Goal: Information Seeking & Learning: Check status

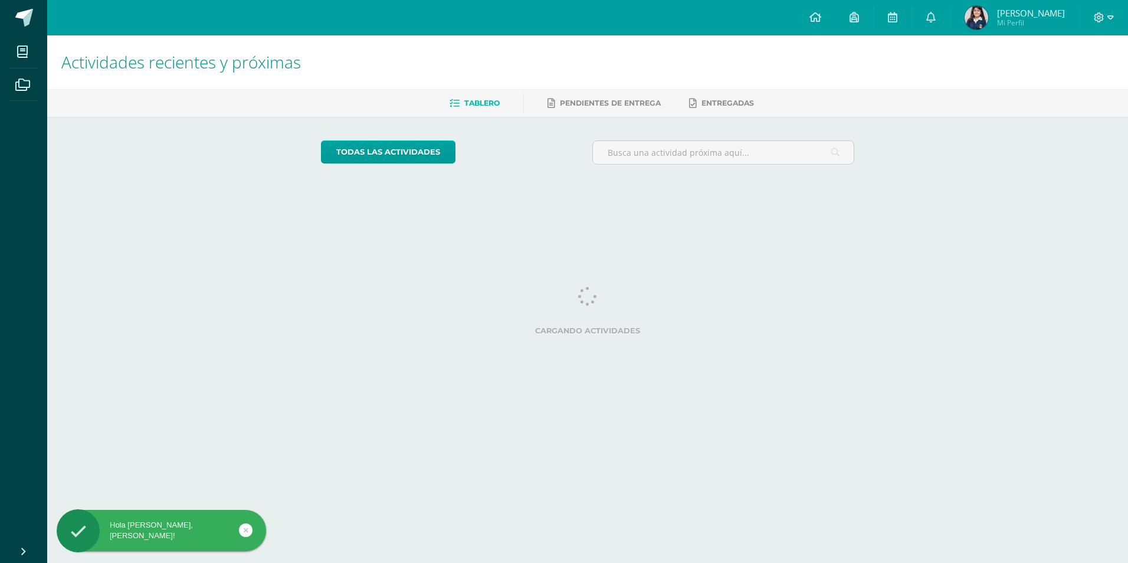
click at [1036, 9] on span "[PERSON_NAME]" at bounding box center [1031, 13] width 68 height 12
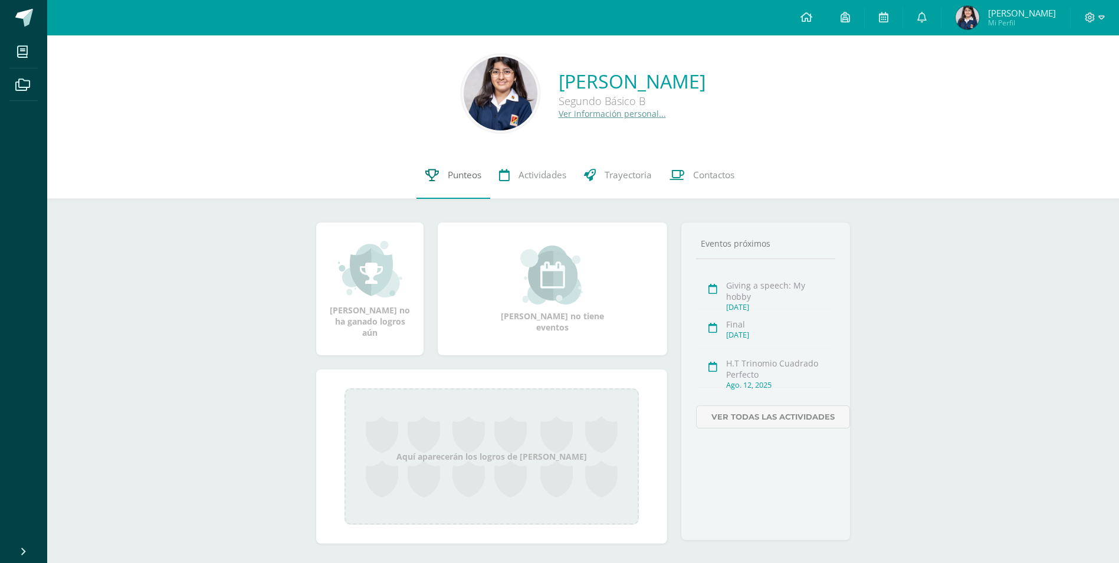
click at [438, 171] on link "Punteos" at bounding box center [454, 175] width 74 height 47
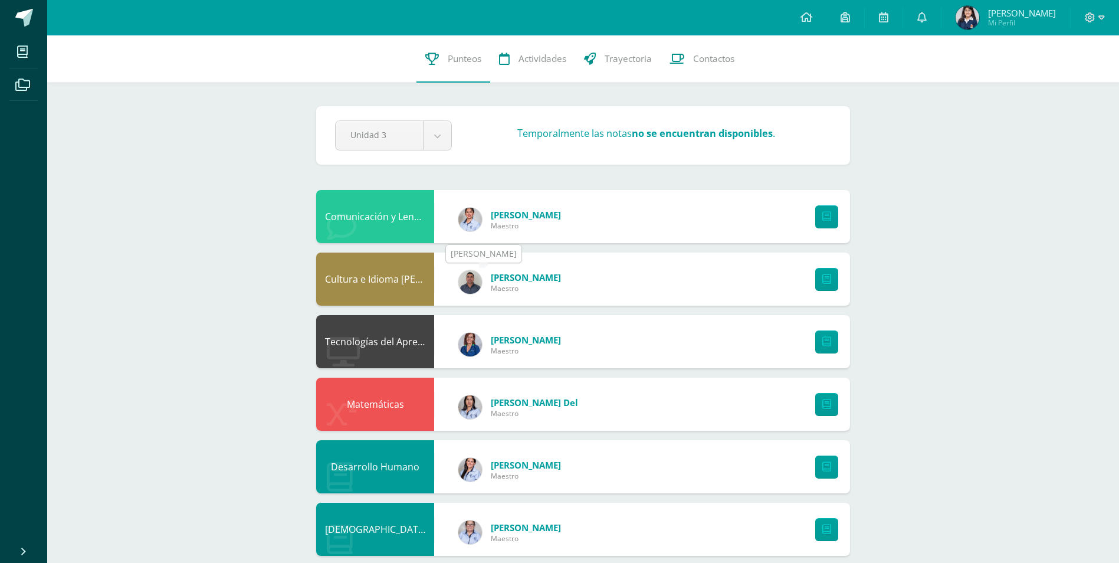
click at [469, 275] on img at bounding box center [471, 282] width 24 height 24
